Goal: Communication & Community: Participate in discussion

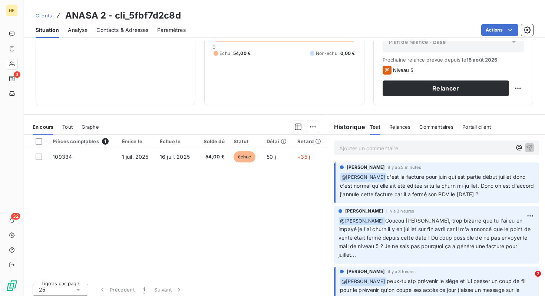
scroll to position [96, 0]
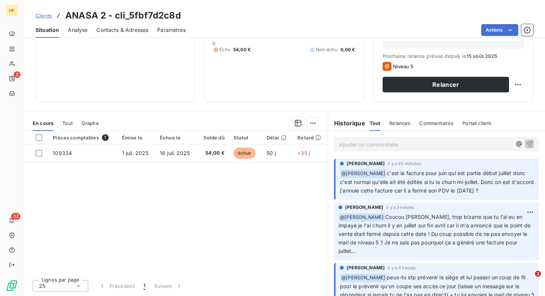
click at [426, 145] on p "Ajouter un commentaire ﻿" at bounding box center [425, 144] width 172 height 9
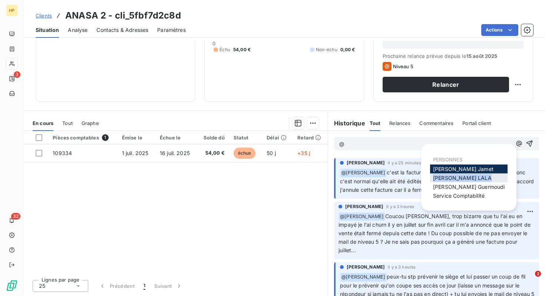
click at [477, 174] on div "[PERSON_NAME]" at bounding box center [469, 178] width 78 height 9
click at [458, 177] on span "[PERSON_NAME]" at bounding box center [462, 178] width 59 height 6
click at [458, 177] on p "﻿ @ [PERSON_NAME] c'est la facture pour juin qui est partie début juillet donc …" at bounding box center [437, 181] width 195 height 26
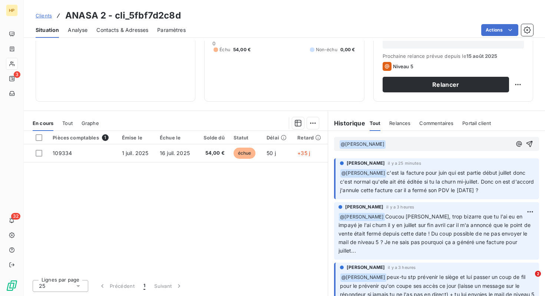
click at [421, 144] on p "﻿ @ [PERSON_NAME] ﻿ ﻿" at bounding box center [425, 144] width 172 height 9
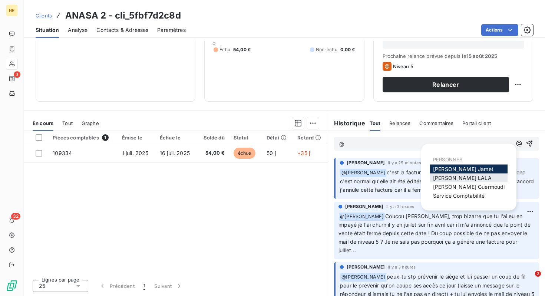
click at [464, 180] on span "[PERSON_NAME]" at bounding box center [462, 178] width 59 height 6
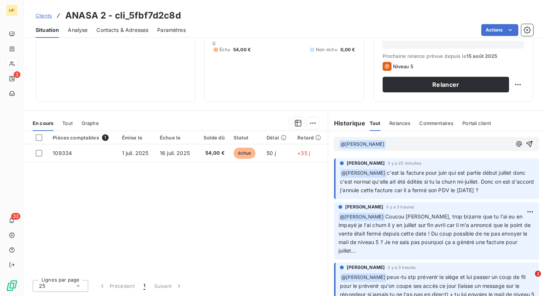
click at [430, 145] on p "﻿ @ [PERSON_NAME] ﻿ ﻿" at bounding box center [425, 144] width 172 height 9
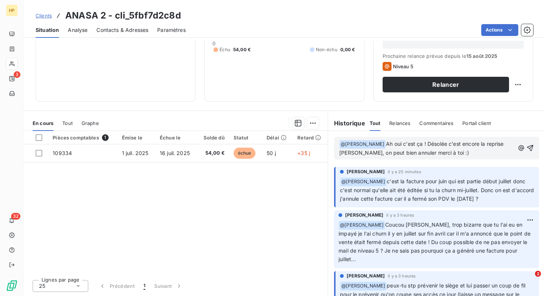
click at [412, 151] on span "Ah oui c'est ça ! Désolée c'est encore la reprise [PERSON_NAME], on peut bien a…" at bounding box center [422, 148] width 166 height 15
click at [531, 151] on icon "button" at bounding box center [530, 148] width 6 height 6
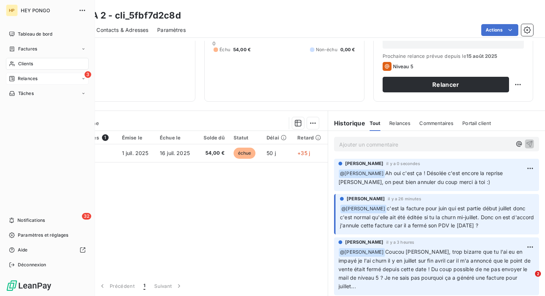
click at [10, 78] on icon at bounding box center [12, 79] width 6 height 6
